Goal: Task Accomplishment & Management: Manage account settings

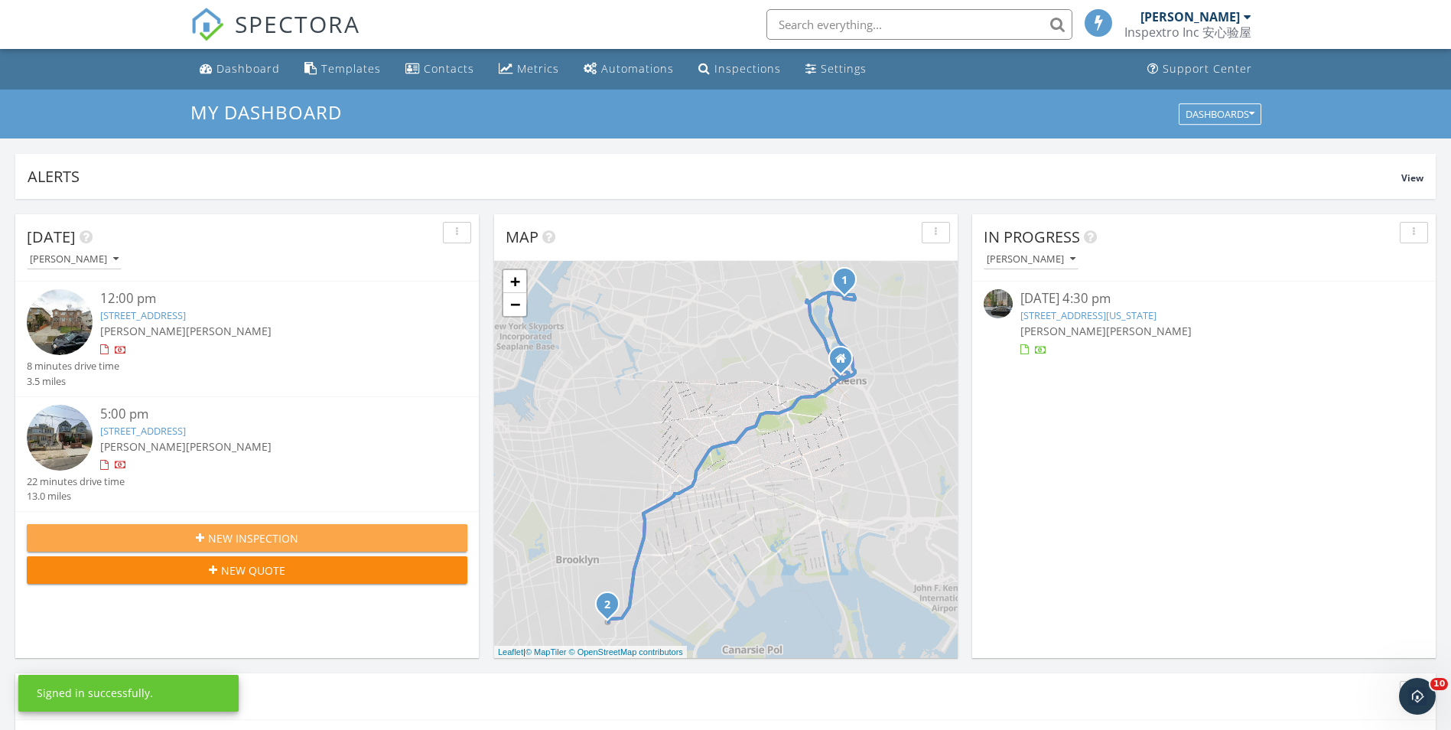
click at [329, 539] on div "New Inspection" at bounding box center [247, 538] width 416 height 16
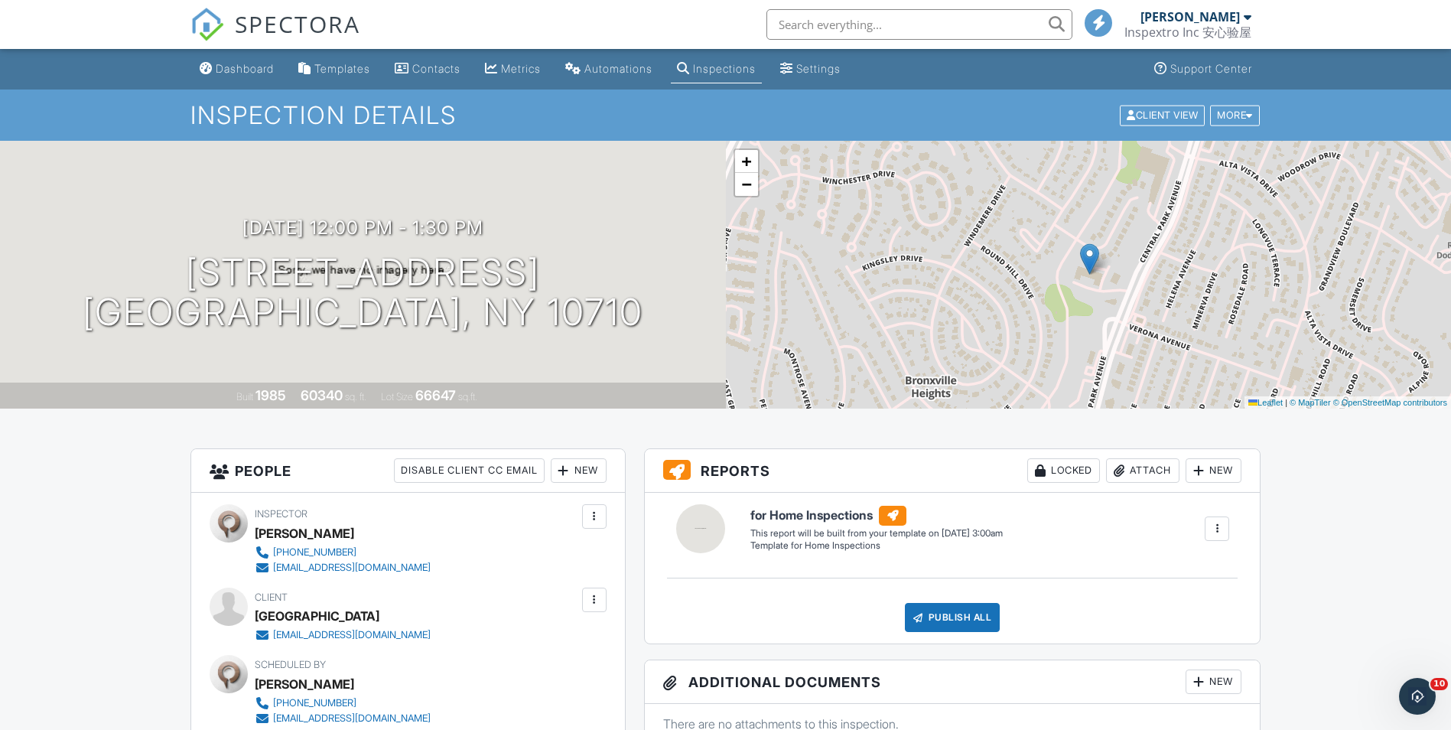
click at [731, 67] on div "Inspections" at bounding box center [724, 68] width 63 height 13
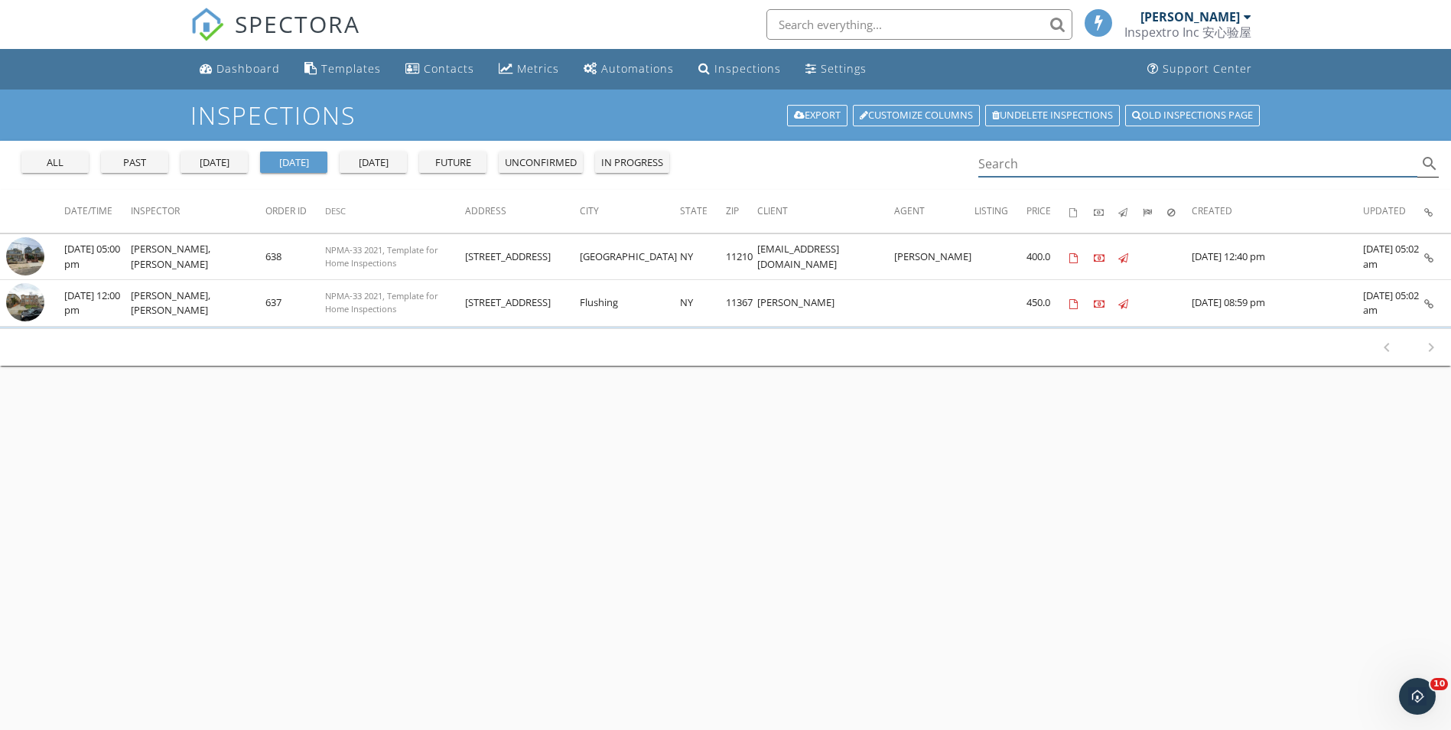
click at [1028, 159] on input "Search" at bounding box center [1198, 163] width 440 height 25
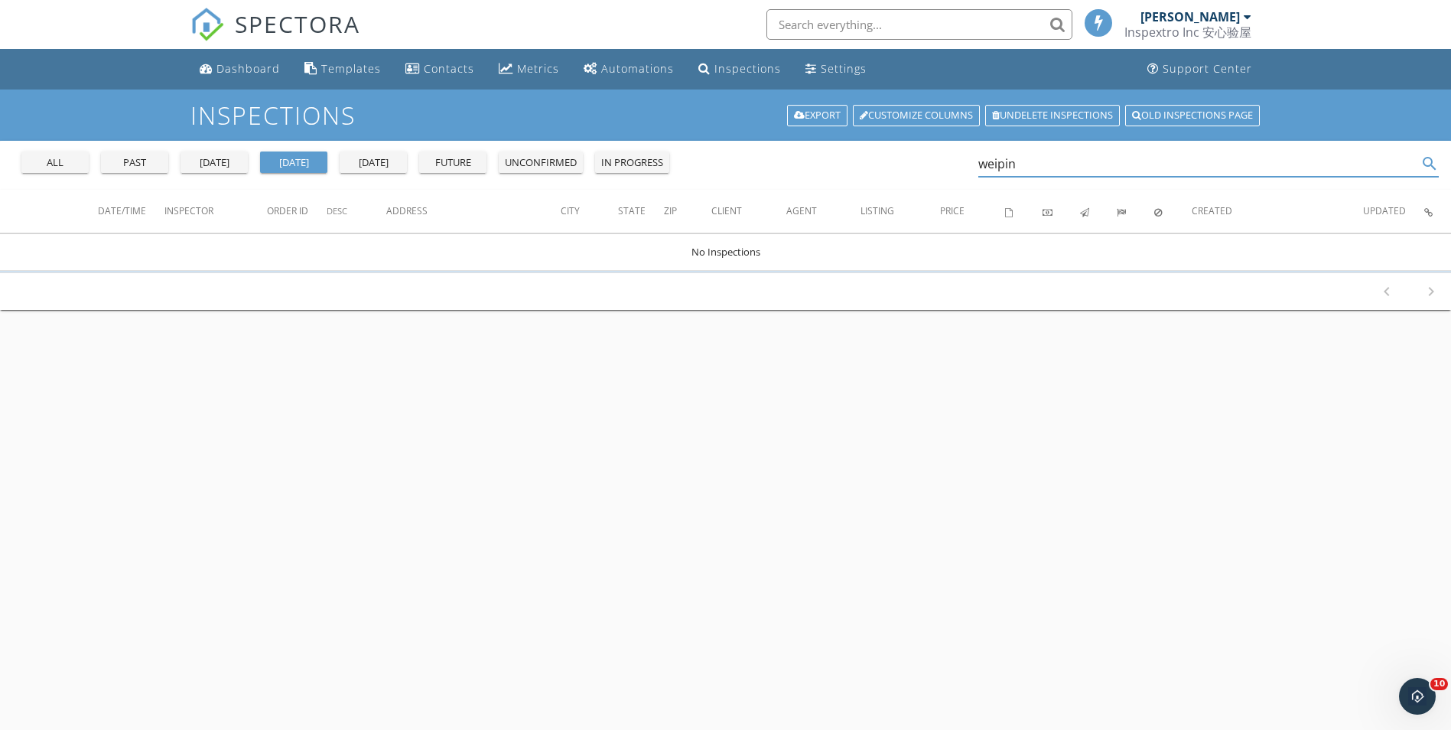
type input "weiping"
click at [37, 162] on div "all" at bounding box center [55, 162] width 55 height 15
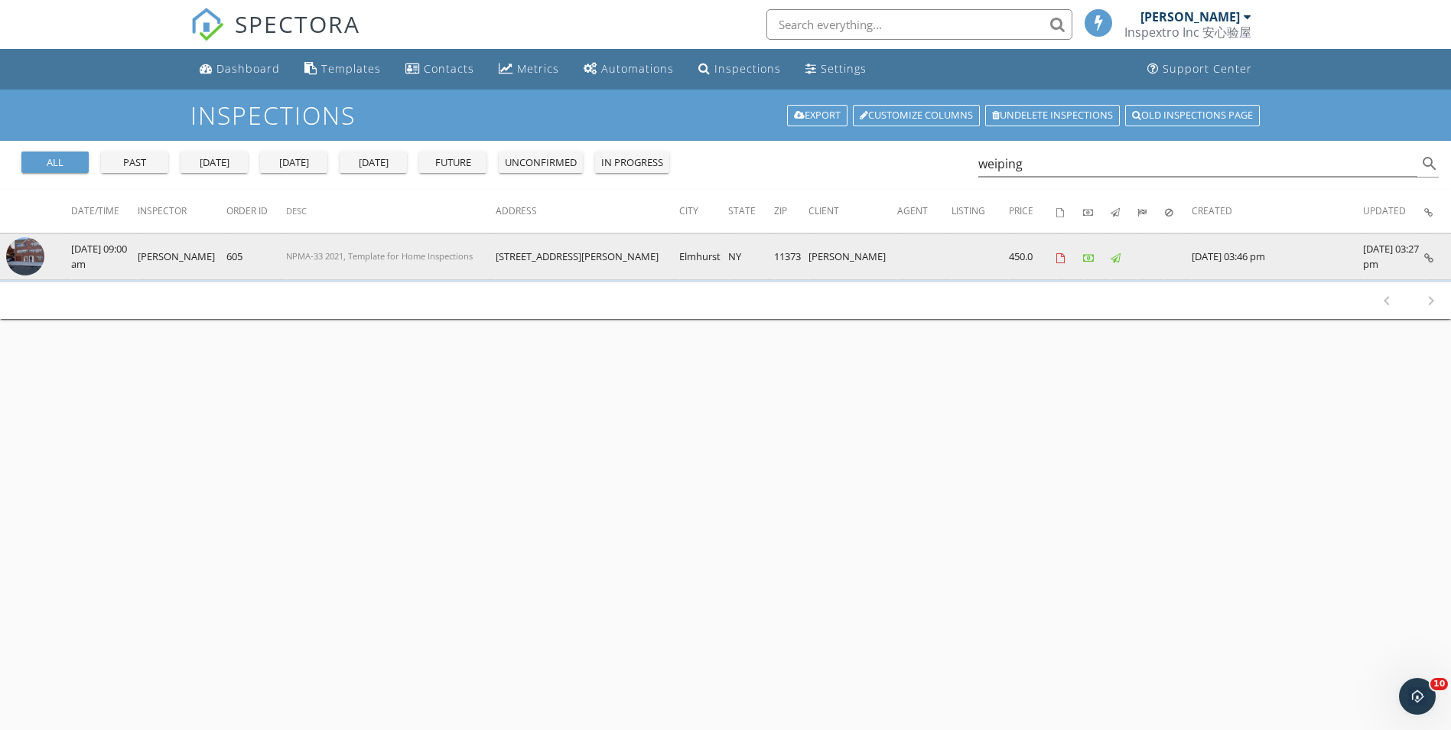
click at [496, 260] on td "NPMA-33 2021, Template for Home Inspections" at bounding box center [391, 256] width 210 height 47
click at [26, 259] on img at bounding box center [25, 256] width 38 height 38
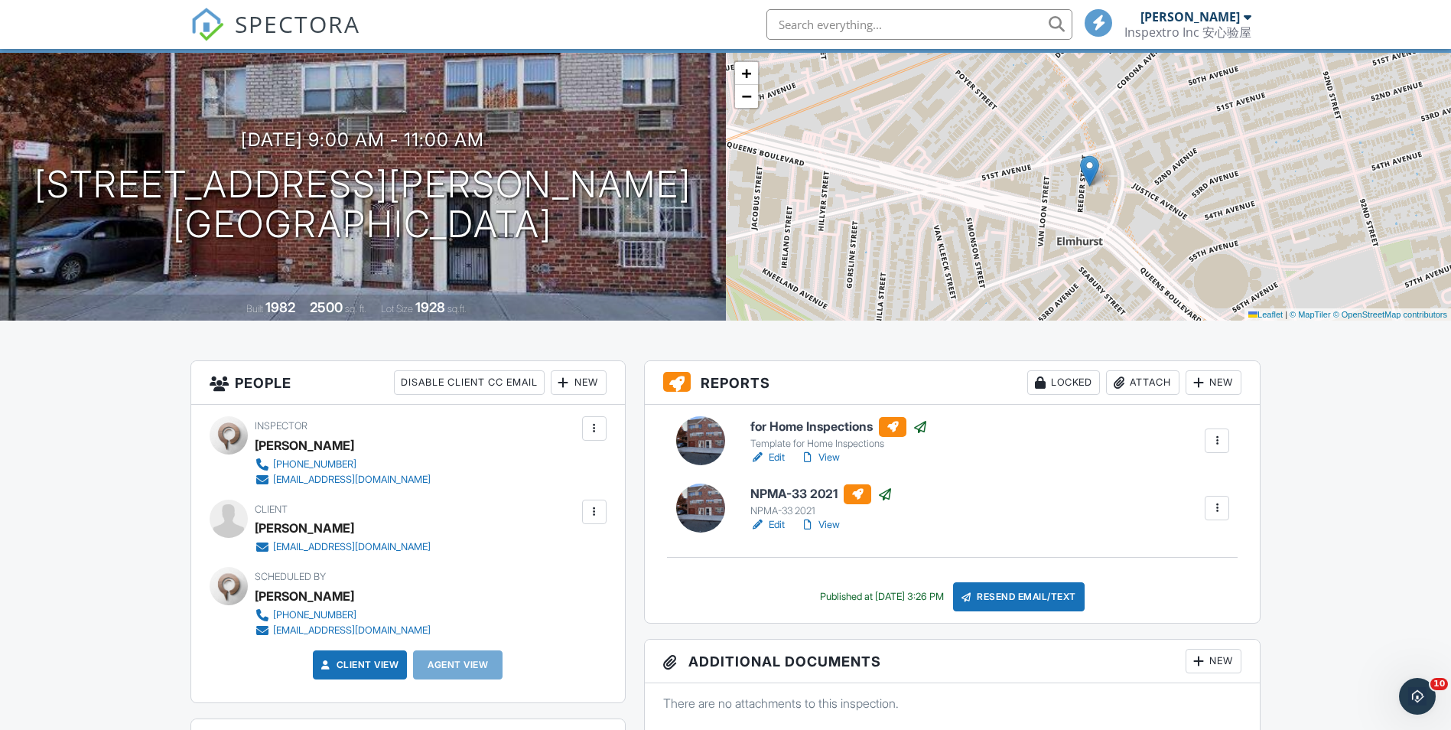
scroll to position [153, 0]
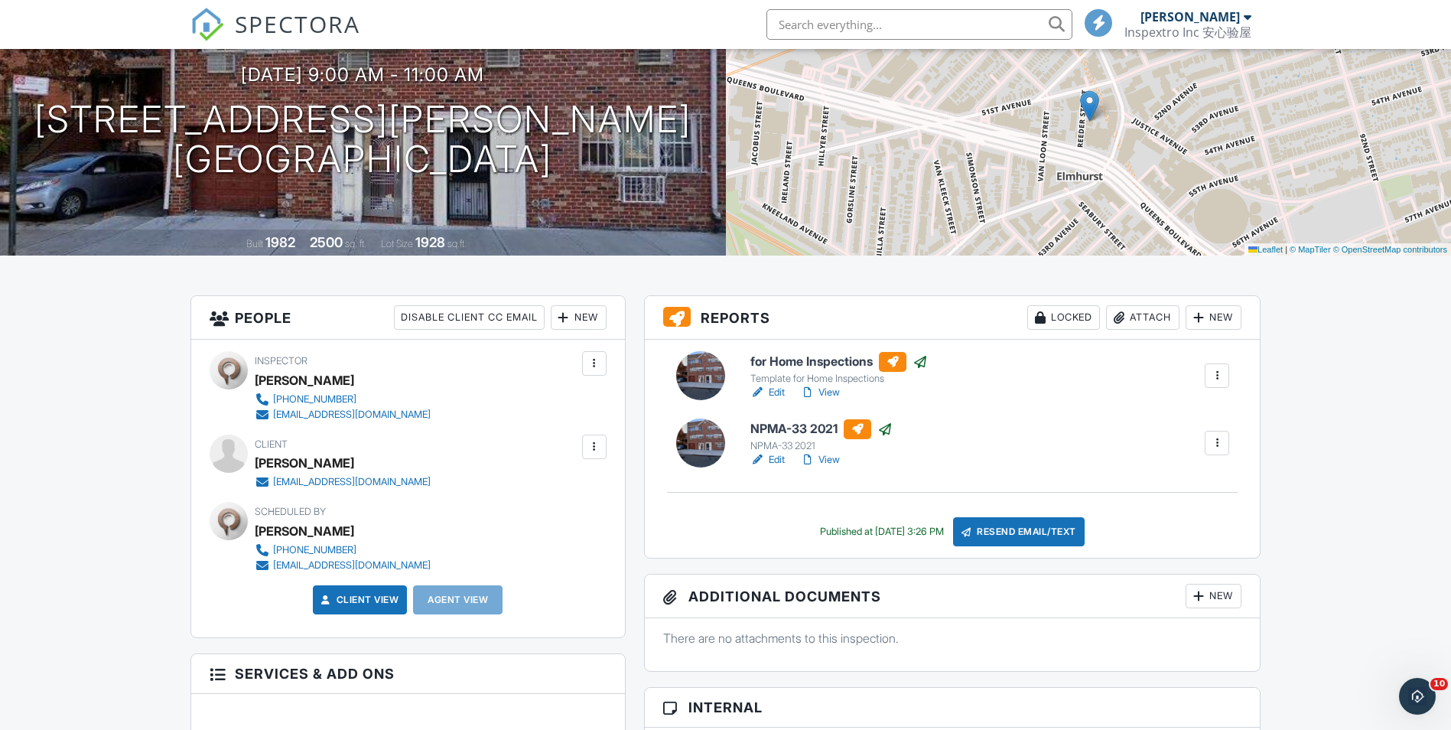
click at [835, 395] on link "View" at bounding box center [820, 392] width 40 height 15
click at [838, 464] on link "View" at bounding box center [820, 459] width 40 height 15
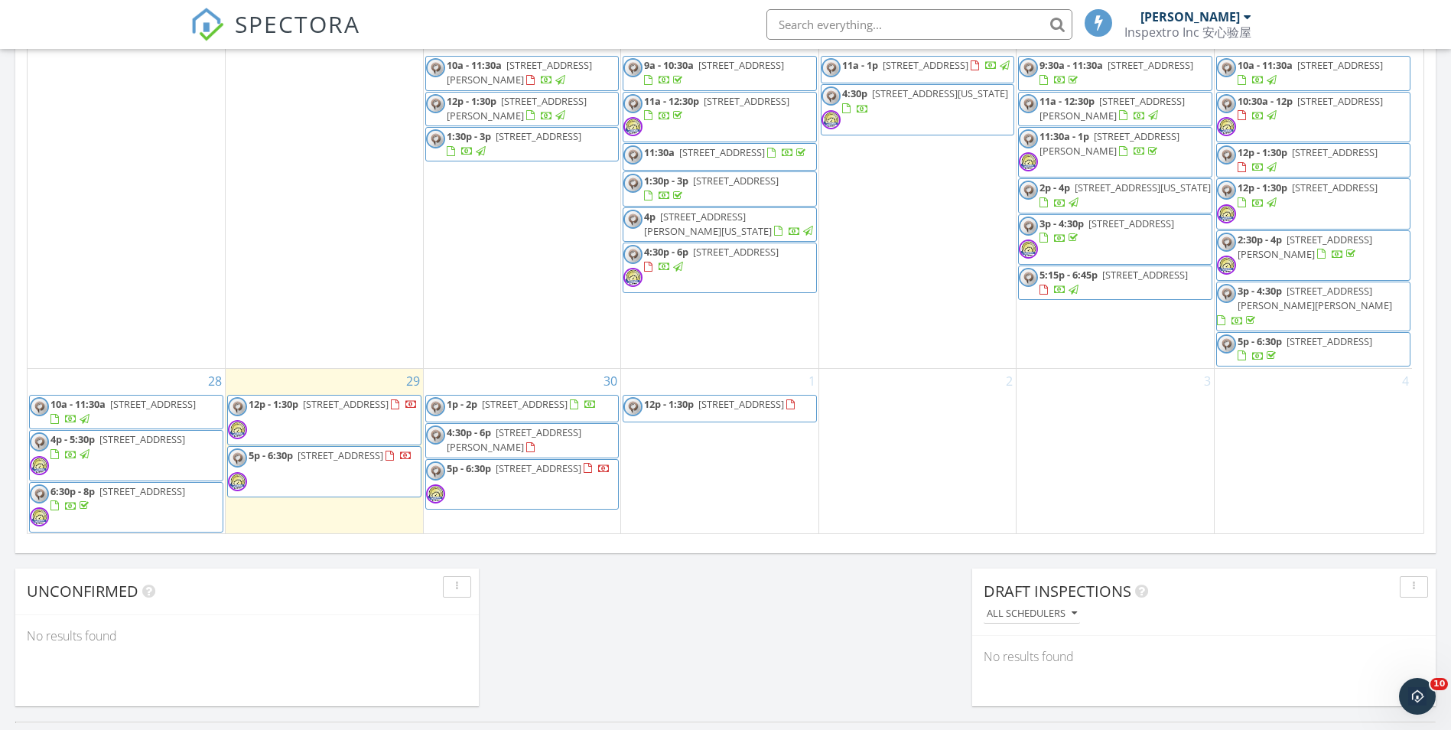
scroll to position [882, 0]
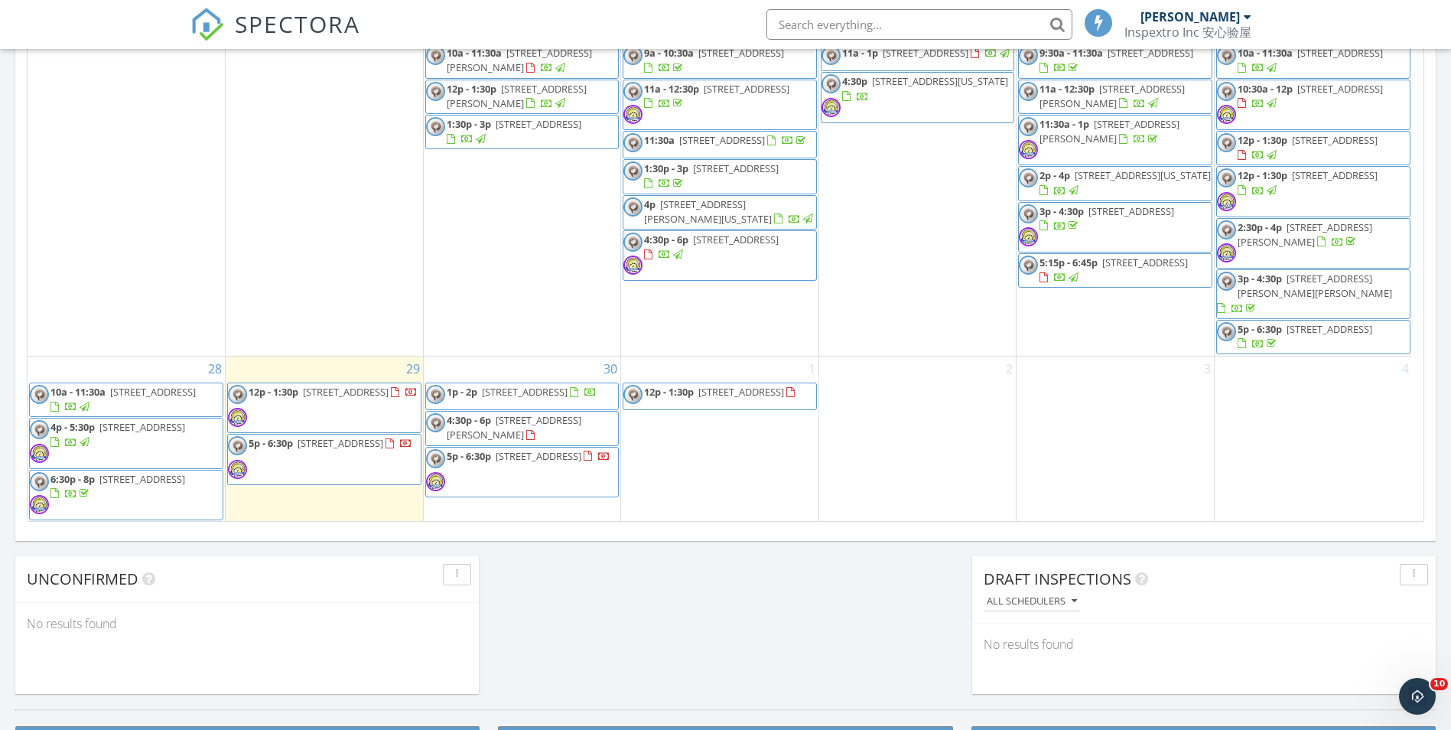
click at [784, 388] on span "2035 Central Park Ave, Yonkers 10710" at bounding box center [741, 392] width 86 height 14
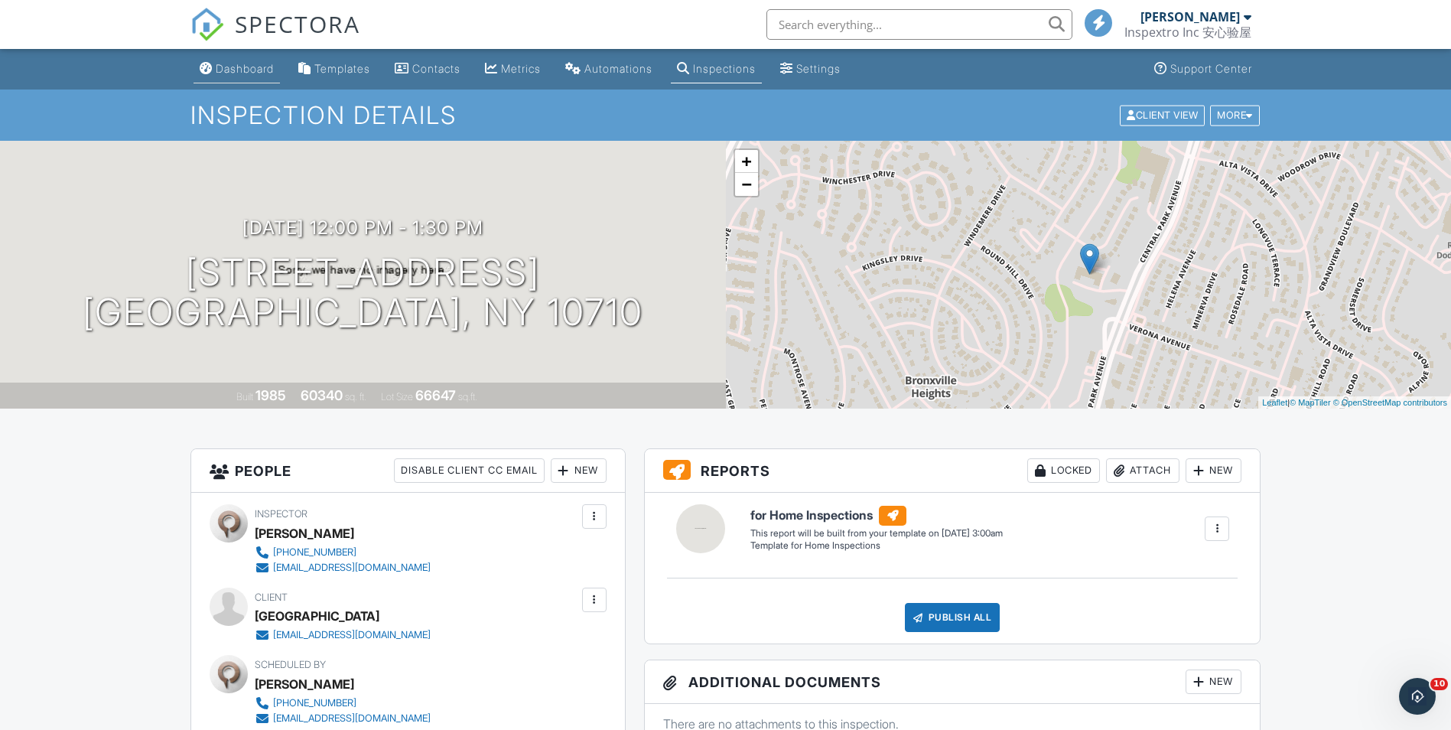
click at [229, 64] on div "Dashboard" at bounding box center [245, 68] width 58 height 13
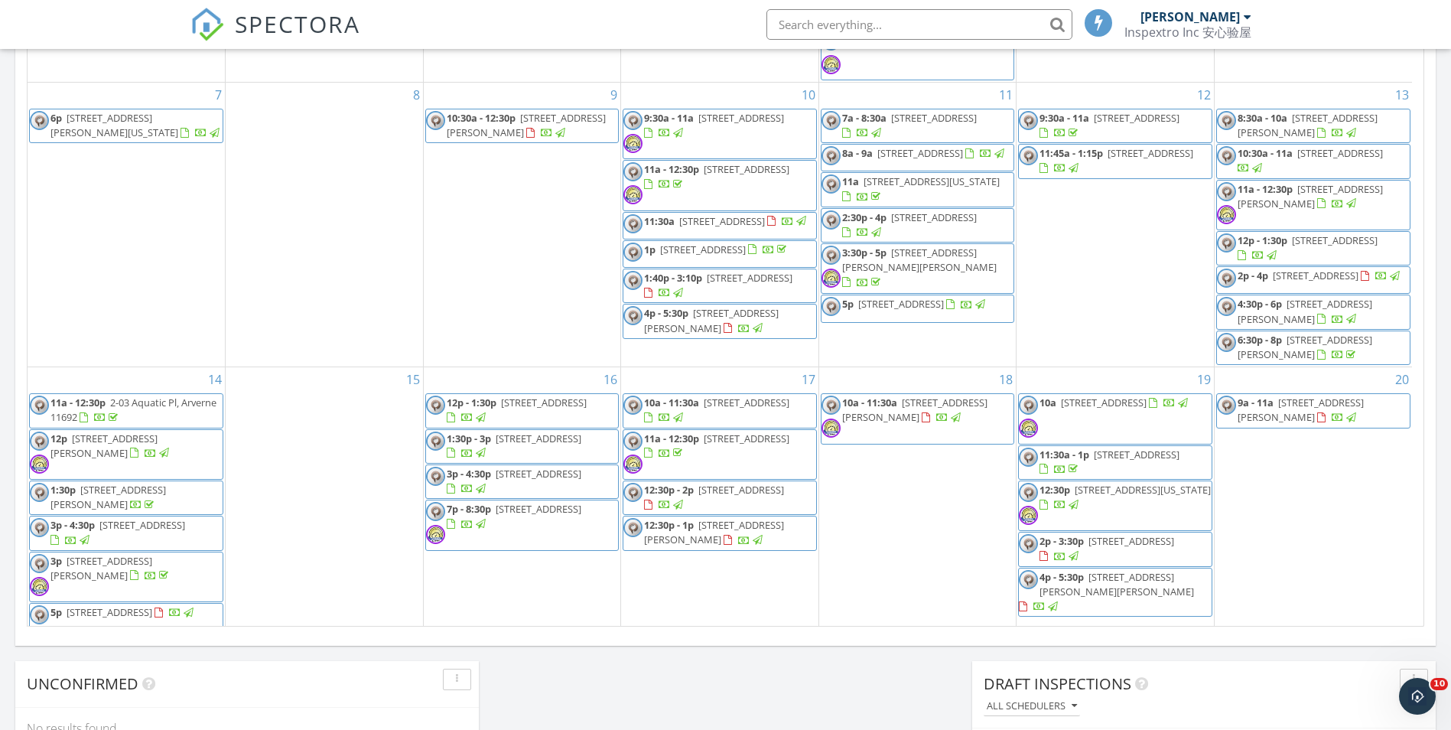
scroll to position [210, 0]
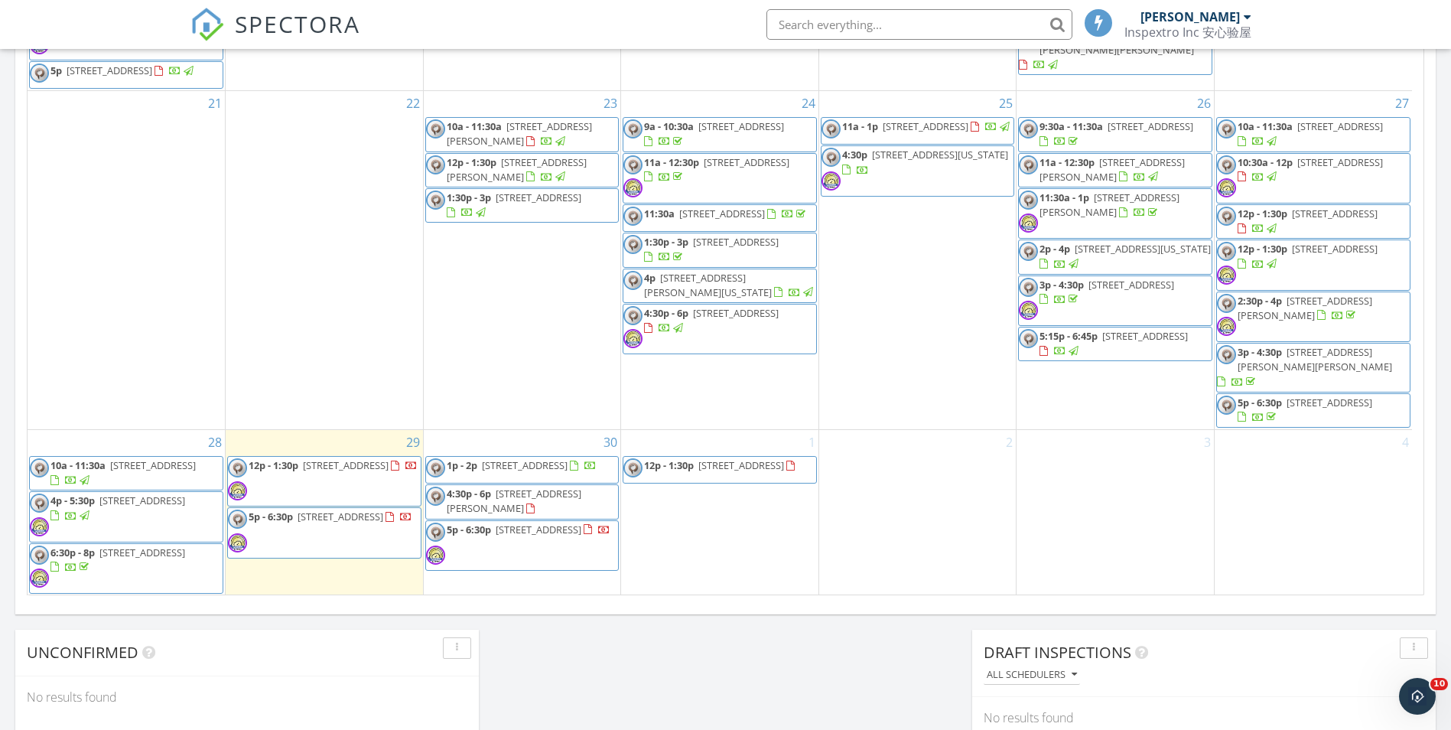
scroll to position [853, 0]
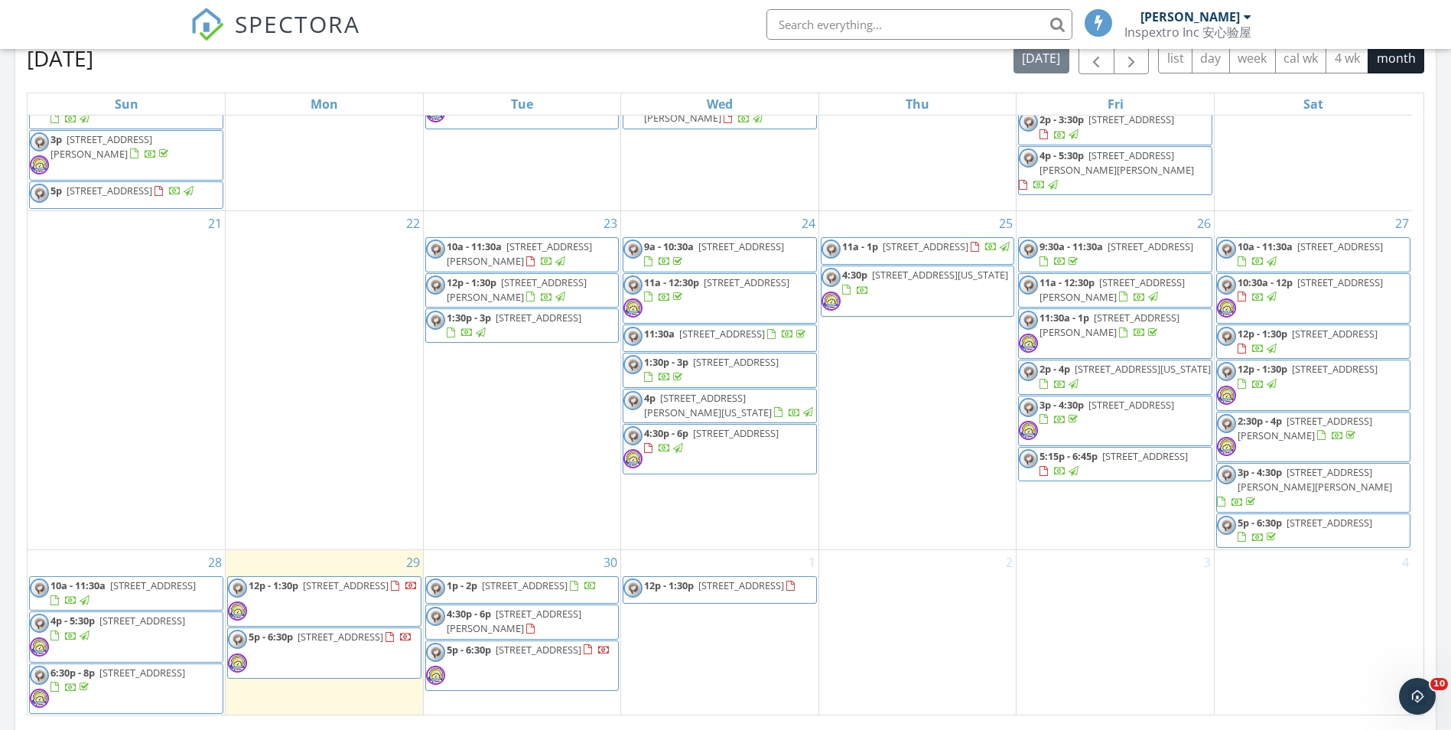
scroll to position [765, 0]
